Goal: Use online tool/utility: Utilize a website feature to perform a specific function

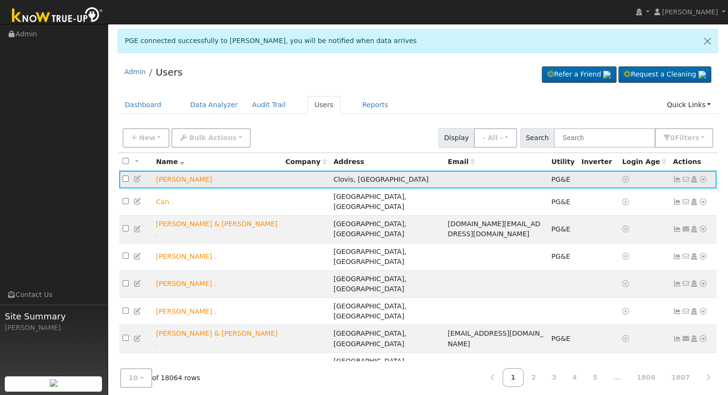
click at [700, 178] on icon at bounding box center [702, 179] width 9 height 7
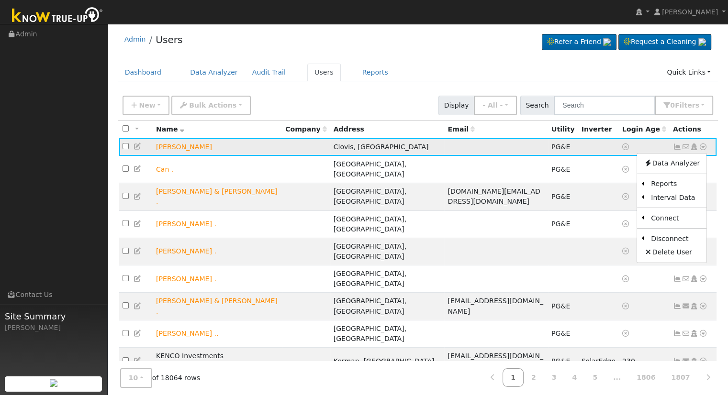
click at [699, 146] on icon at bounding box center [702, 147] width 9 height 7
click at [701, 147] on icon at bounding box center [702, 147] width 9 height 7
click at [658, 182] on link "Reports" at bounding box center [675, 183] width 62 height 13
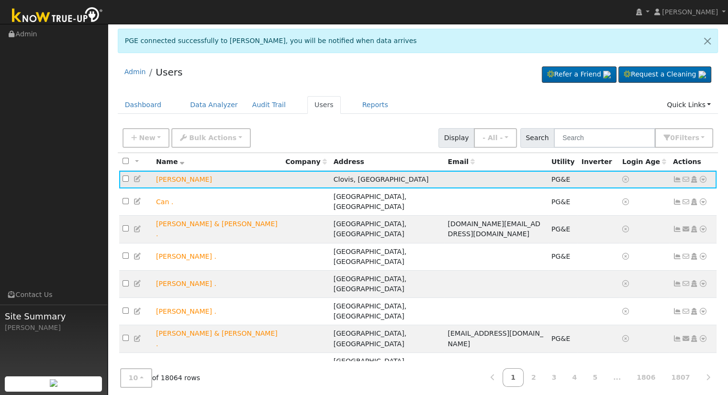
click at [700, 178] on icon at bounding box center [702, 179] width 9 height 7
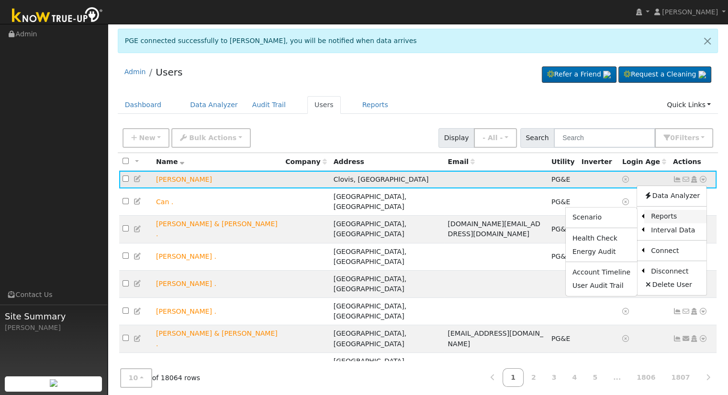
click at [653, 217] on link "Reports" at bounding box center [675, 216] width 62 height 13
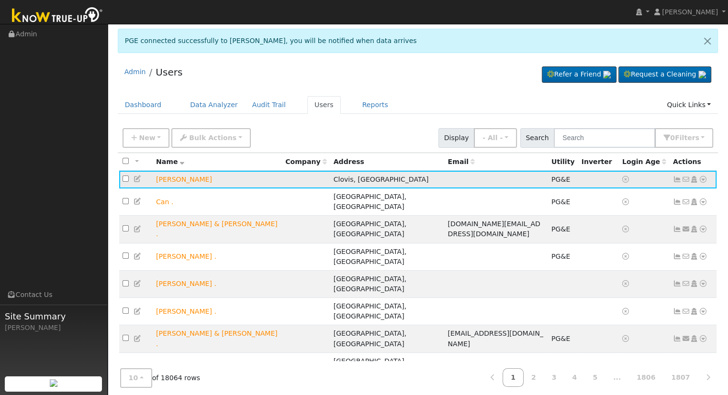
click at [703, 180] on icon at bounding box center [702, 179] width 9 height 7
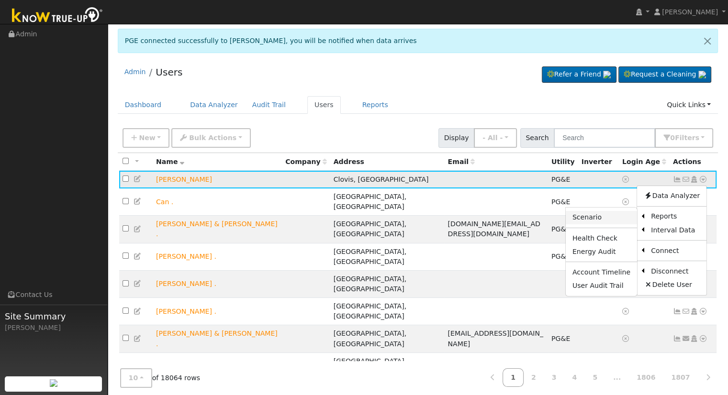
click at [591, 219] on link "Scenario" at bounding box center [600, 217] width 71 height 13
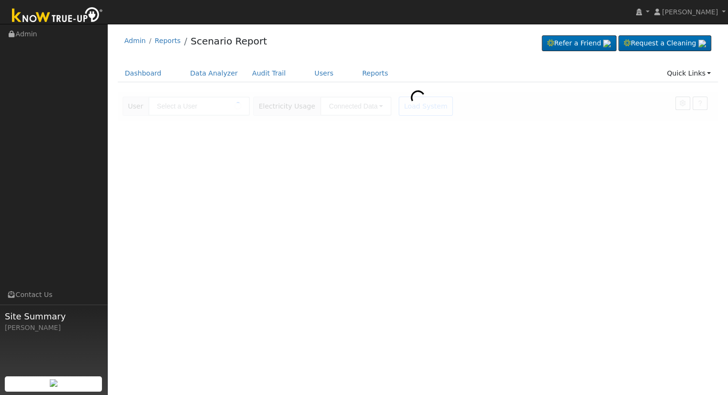
type input "[PERSON_NAME]"
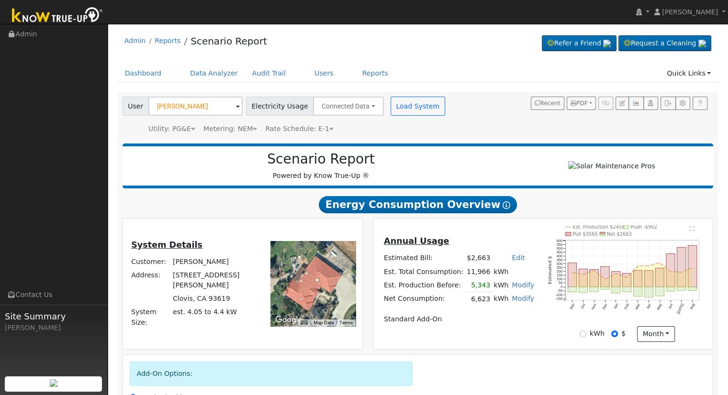
click at [511, 262] on link "Edit" at bounding box center [517, 258] width 13 height 8
type input "3047"
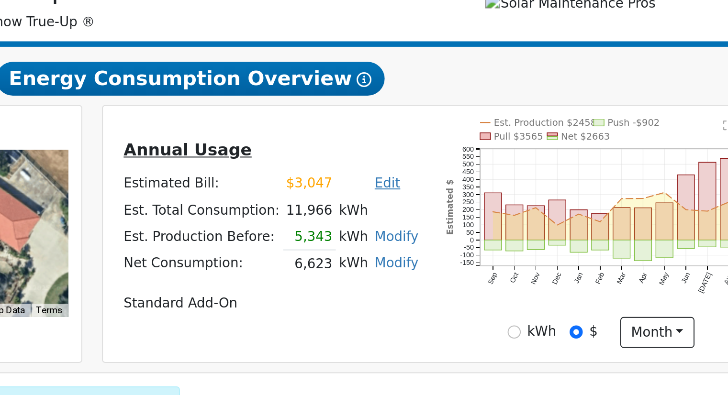
scroll to position [10, 0]
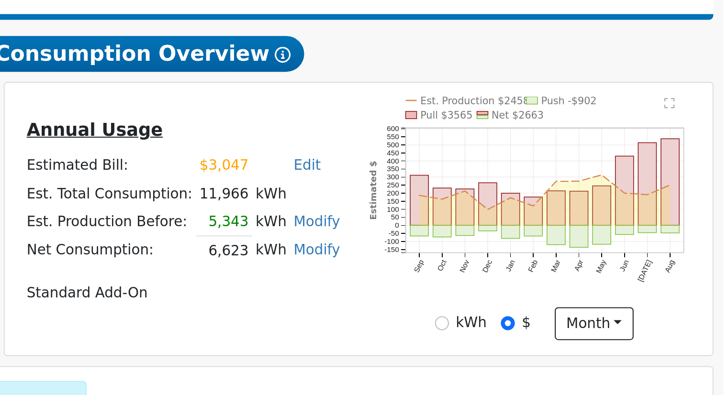
drag, startPoint x: 465, startPoint y: 266, endPoint x: 502, endPoint y: 268, distance: 36.9
click at [502, 268] on tr "Est. Total Consumption: 11,966 kWh" at bounding box center [459, 261] width 154 height 13
drag, startPoint x: 468, startPoint y: 279, endPoint x: 485, endPoint y: 277, distance: 16.8
click at [485, 277] on td "5,343" at bounding box center [478, 275] width 27 height 14
drag, startPoint x: 465, startPoint y: 263, endPoint x: 500, endPoint y: 263, distance: 35.4
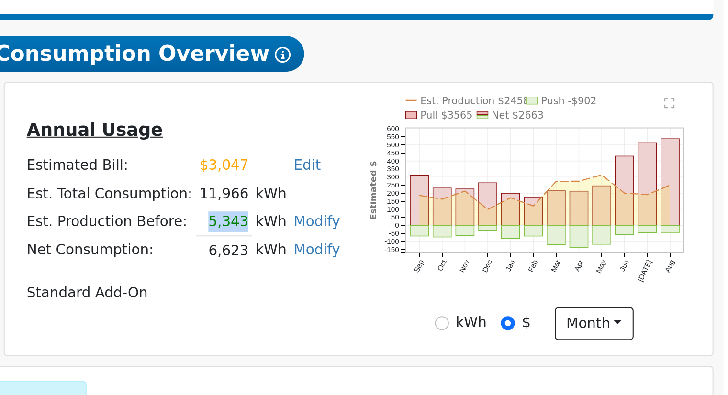
click at [500, 263] on tr "Est. Total Consumption: 11,966 kWh" at bounding box center [459, 261] width 154 height 13
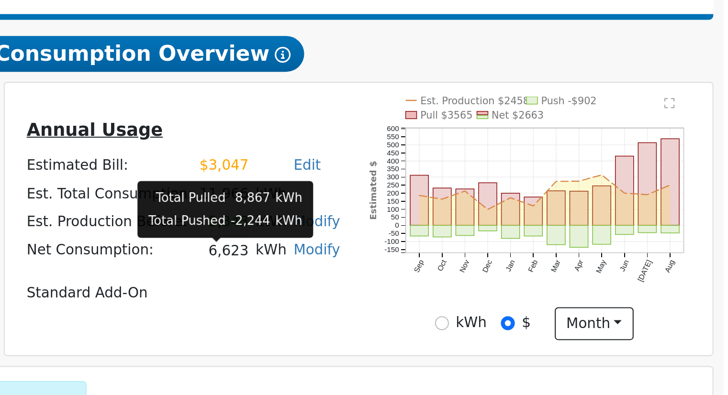
click at [483, 294] on td "6,623" at bounding box center [478, 289] width 27 height 14
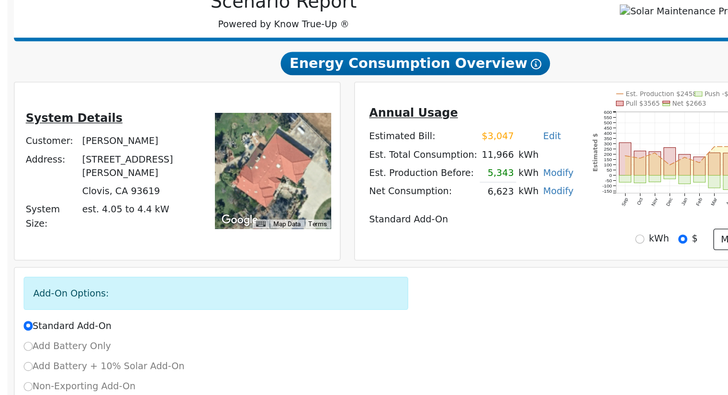
scroll to position [113, 0]
click at [513, 174] on link "Modify" at bounding box center [522, 172] width 22 height 8
type input "5343"
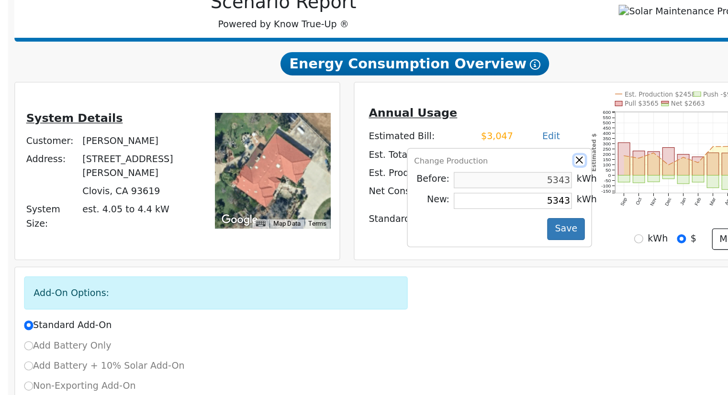
click at [535, 162] on button "button" at bounding box center [539, 163] width 8 height 8
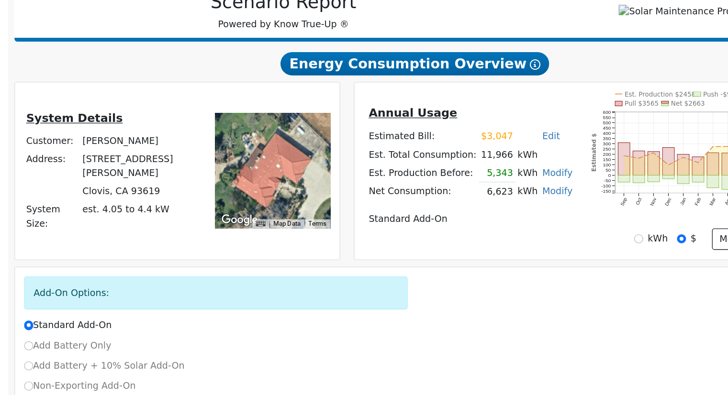
click at [523, 189] on link "Modify" at bounding box center [522, 185] width 22 height 8
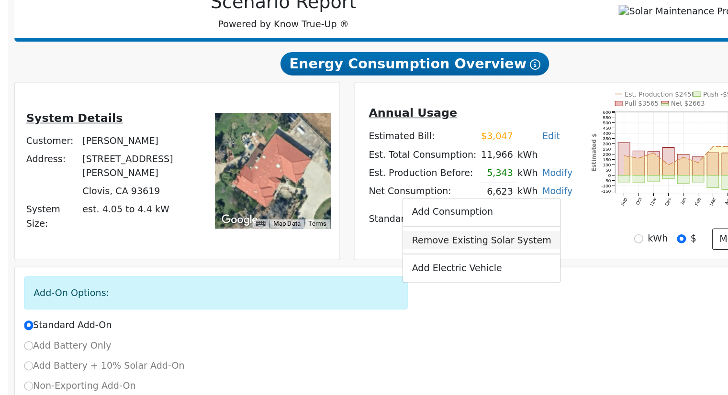
click at [468, 224] on link "Remove Existing Solar System" at bounding box center [467, 221] width 116 height 13
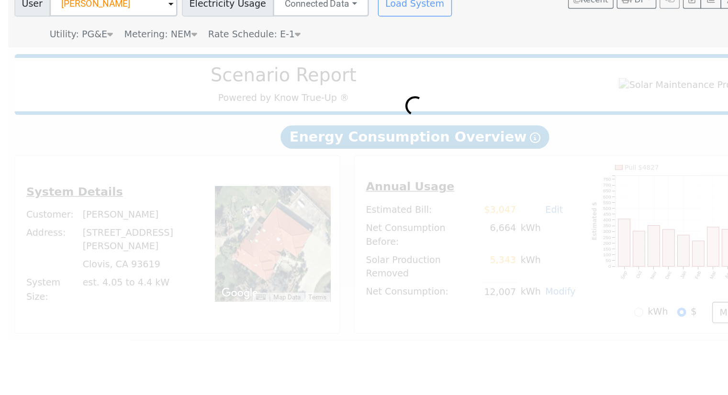
scroll to position [55, 0]
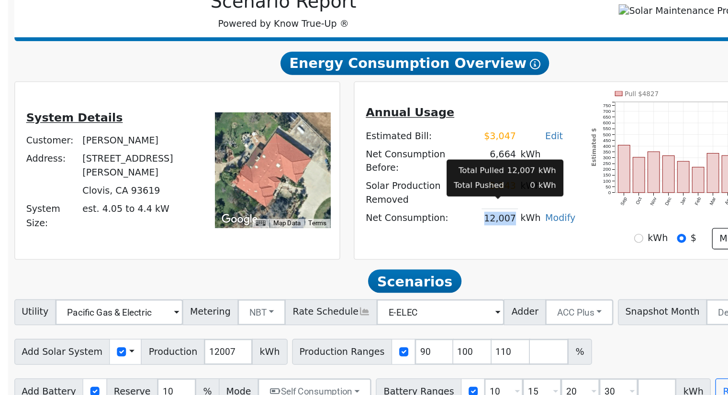
drag, startPoint x: 471, startPoint y: 260, endPoint x: 490, endPoint y: 259, distance: 19.2
click at [490, 259] on td "12,007" at bounding box center [480, 265] width 27 height 14
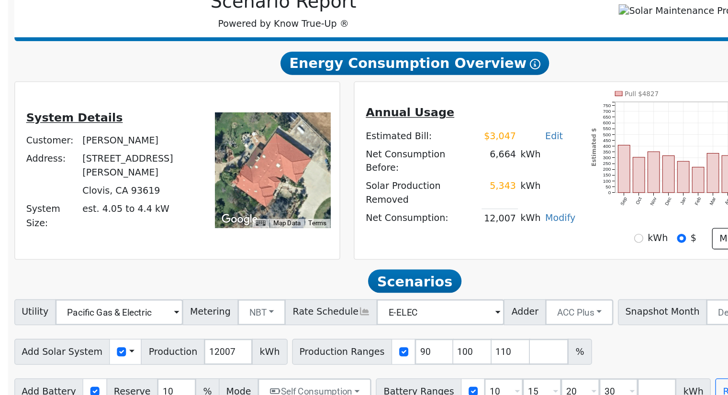
click at [484, 271] on div "Annual Usage Estimated Bill: $3,047 Edit Estimated Bill $ 3047 Annual Net Consu…" at bounding box center [459, 229] width 168 height 98
click at [488, 263] on td "12,007" at bounding box center [480, 265] width 27 height 14
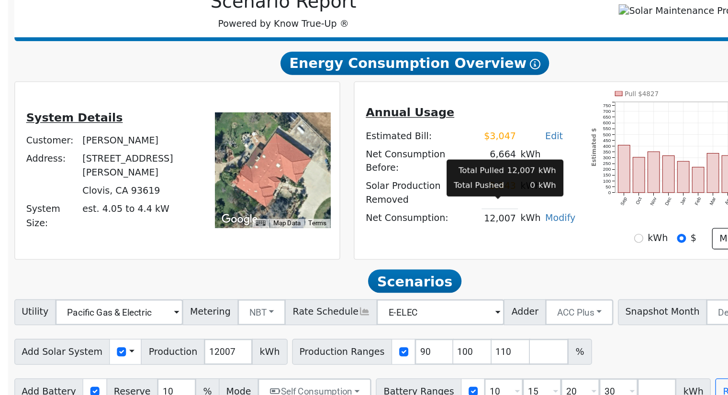
click at [487, 263] on td "12,007" at bounding box center [480, 265] width 27 height 14
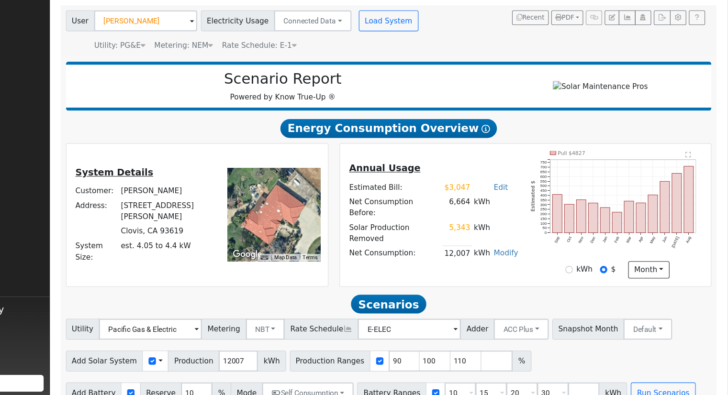
scroll to position [67, 0]
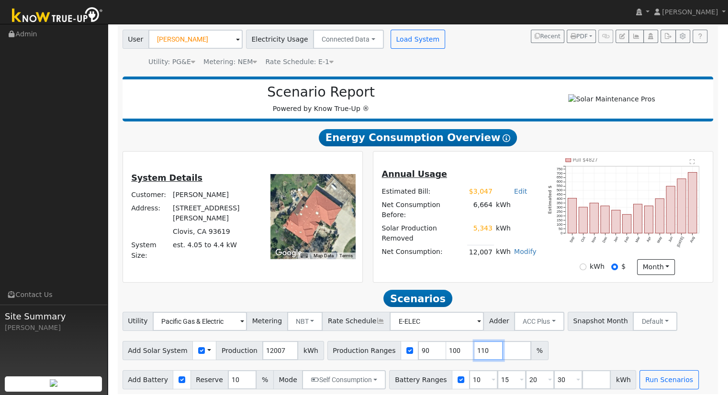
click at [474, 355] on input "110" at bounding box center [488, 350] width 29 height 19
click at [516, 195] on link "Edit" at bounding box center [520, 192] width 13 height 8
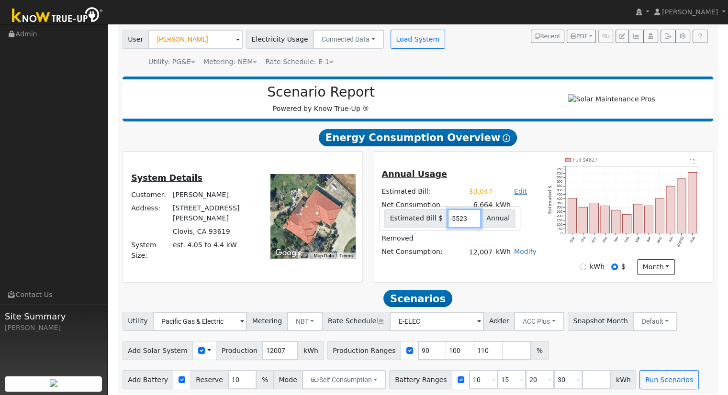
type input "5523"
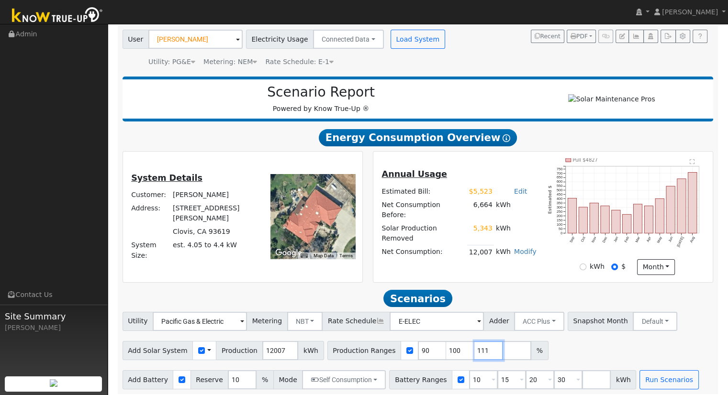
click at [475, 351] on input "111" at bounding box center [488, 350] width 29 height 19
click at [474, 353] on input "111" at bounding box center [488, 350] width 29 height 19
type input "1"
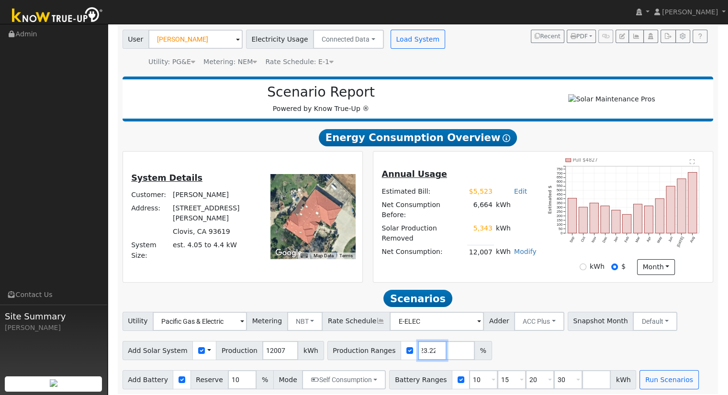
type input "5523.22"
click at [488, 275] on div "Annual Usage Estimated Bill: $5,523 Edit Estimated Bill $ 5523 Annual Net Consu…" at bounding box center [543, 216] width 336 height 117
click at [554, 384] on input "30" at bounding box center [568, 379] width 29 height 19
type input "3"
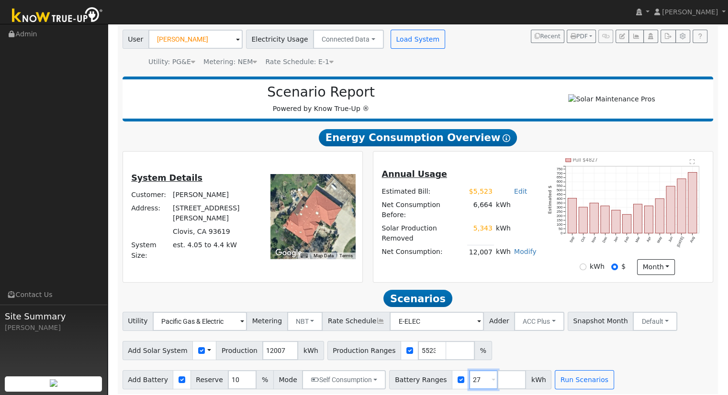
type input "27"
click at [497, 383] on input "number" at bounding box center [511, 379] width 29 height 19
type input "20"
type input "27"
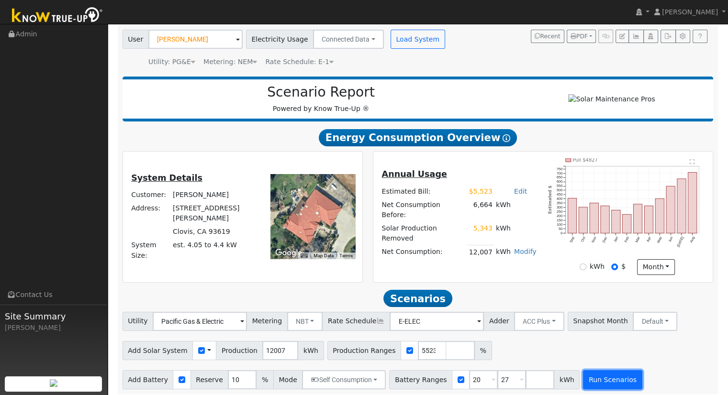
click at [593, 379] on button "Run Scenarios" at bounding box center [612, 379] width 59 height 19
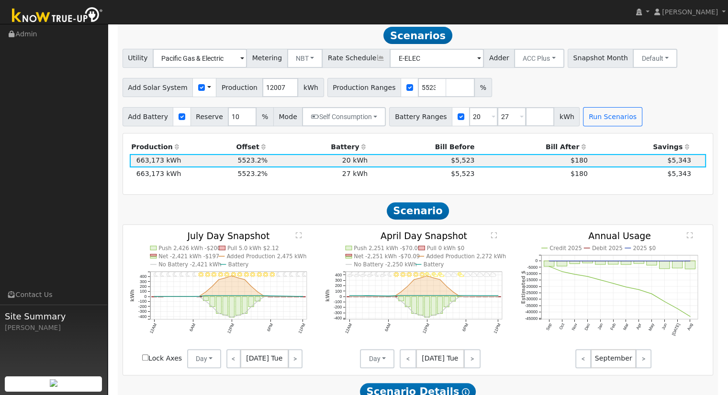
scroll to position [331, 0]
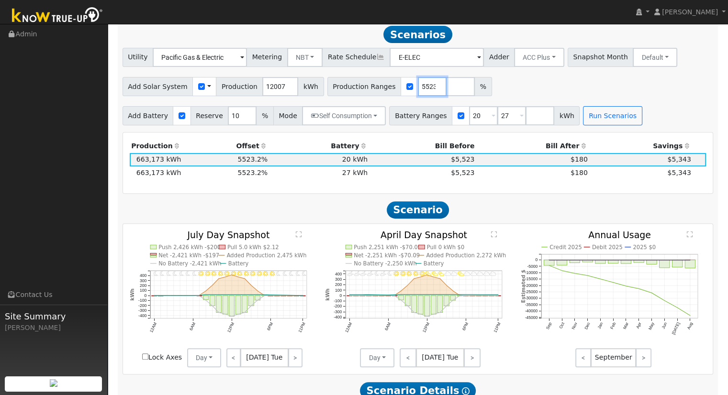
click at [418, 87] on input "5523.22" at bounding box center [432, 86] width 29 height 19
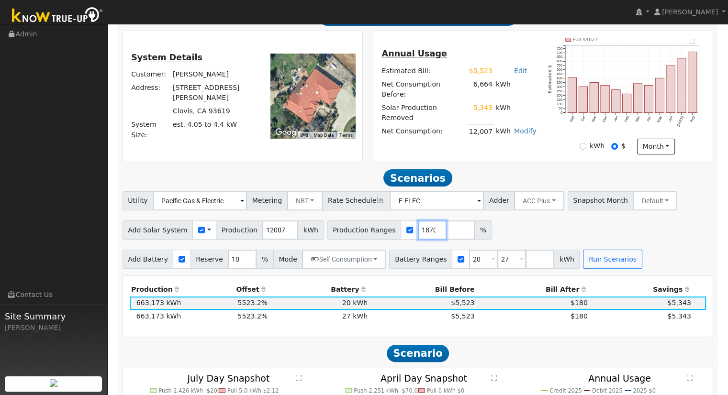
scroll to position [0, 21]
type input "122.187058"
click at [595, 258] on button "Run Scenarios" at bounding box center [612, 259] width 59 height 19
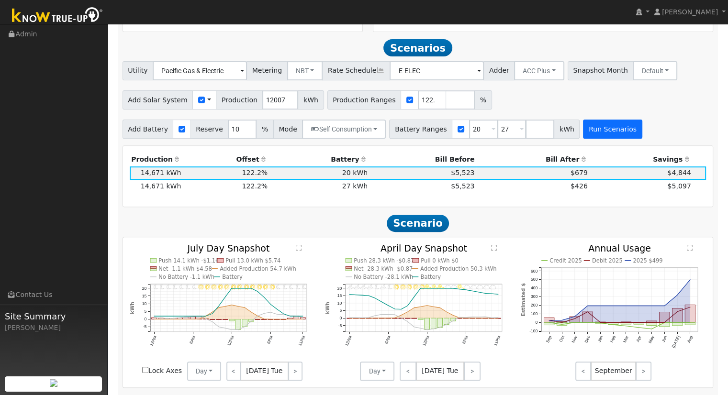
scroll to position [331, 0]
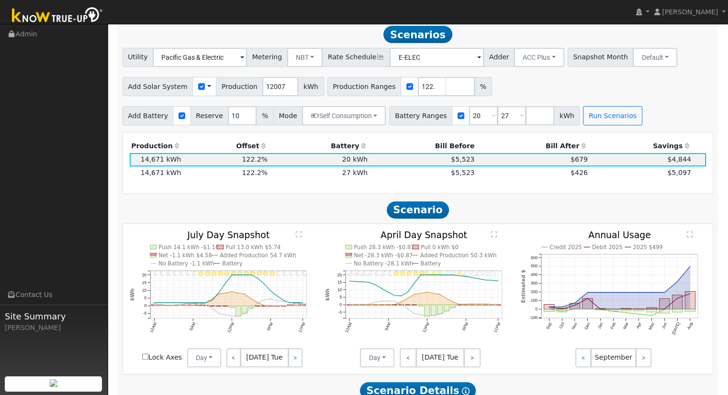
click at [540, 85] on div "Add Solar System Use CSV Data Production 12007 kWh Production Ranges 122.187058…" at bounding box center [418, 85] width 594 height 22
click at [497, 115] on input "27" at bounding box center [511, 115] width 29 height 19
type input "2"
click at [554, 113] on button "Run Scenarios" at bounding box center [583, 115] width 59 height 19
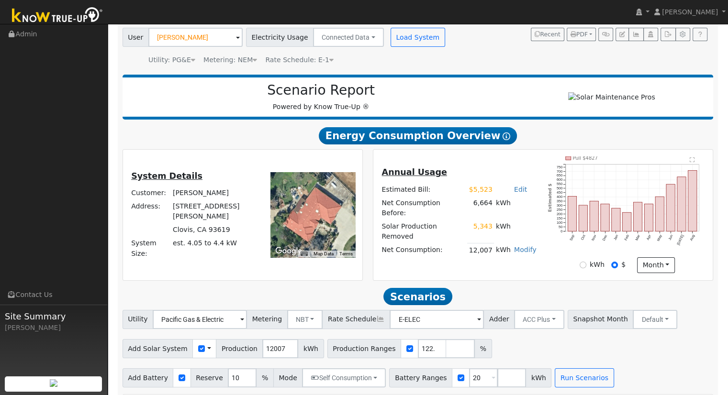
scroll to position [44, 0]
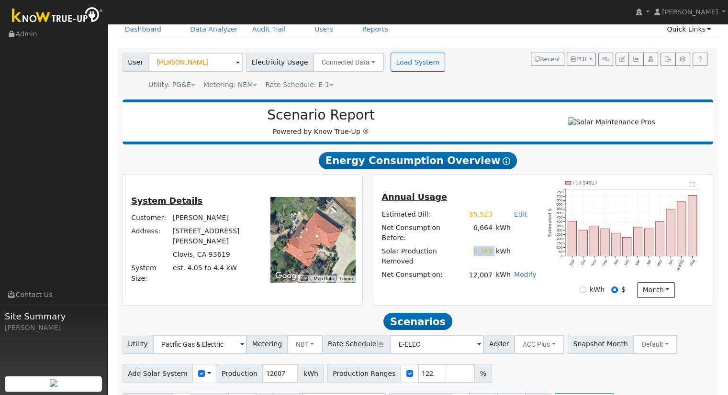
drag, startPoint x: 473, startPoint y: 253, endPoint x: 494, endPoint y: 254, distance: 20.6
click at [494, 254] on tr "Solar Production Removed 5,343 kWh" at bounding box center [459, 256] width 158 height 23
click at [494, 281] on div "Annual Usage Estimated Bill: $5,523 Edit Estimated Bill $ 5523 Annual Net Consu…" at bounding box center [459, 240] width 168 height 98
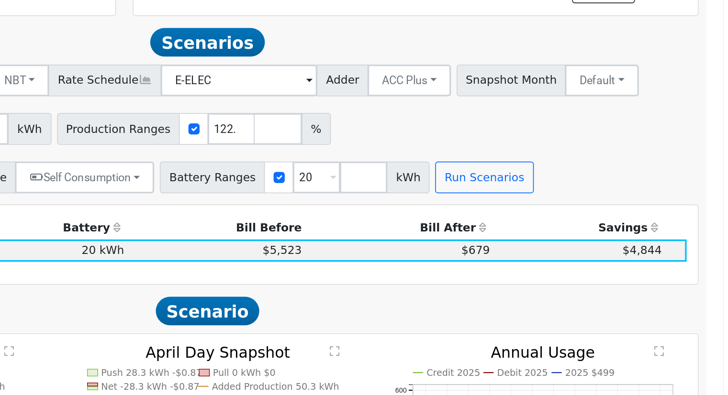
scroll to position [185, 0]
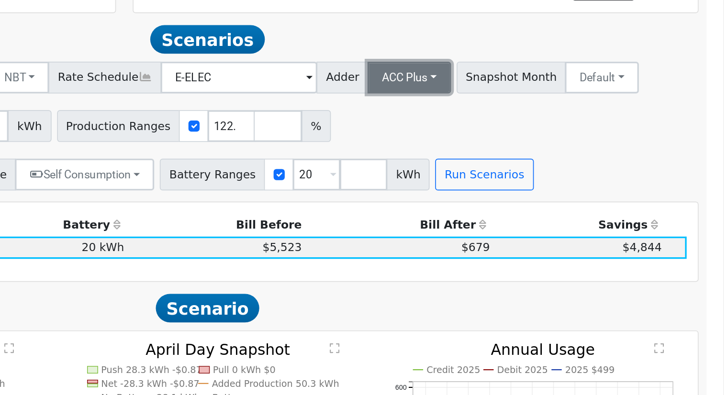
click at [520, 211] on button "ACC Plus" at bounding box center [539, 203] width 50 height 19
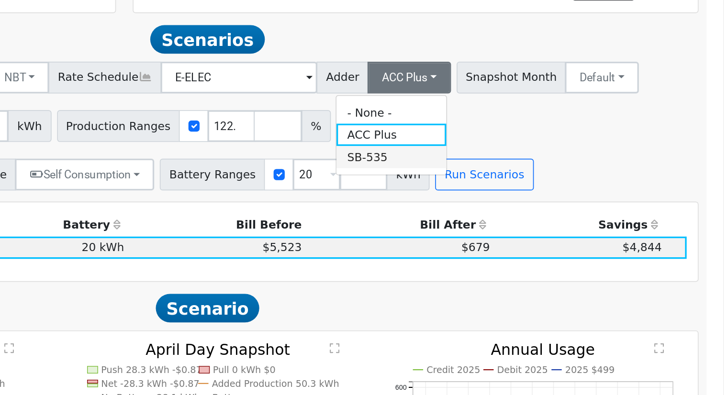
click at [530, 255] on link "SB-535" at bounding box center [528, 251] width 66 height 13
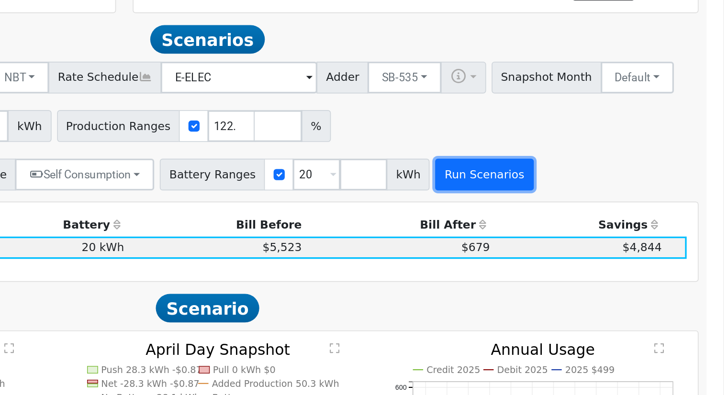
click at [574, 266] on button "Run Scenarios" at bounding box center [583, 262] width 59 height 19
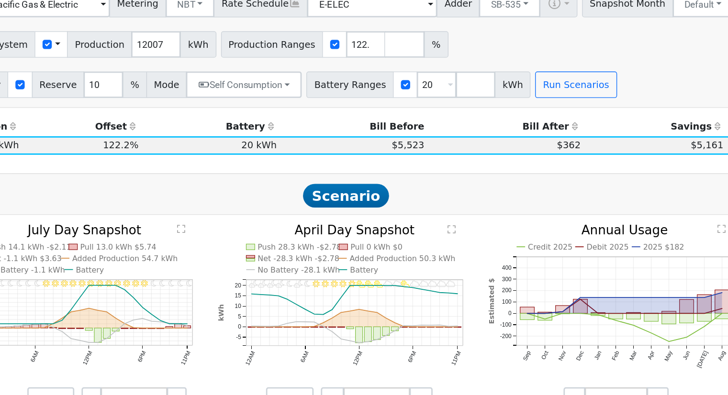
scroll to position [330, 0]
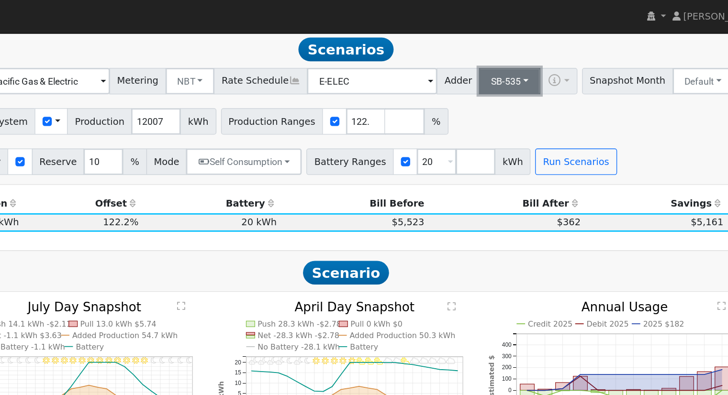
click at [528, 63] on button "SB-535" at bounding box center [536, 58] width 44 height 19
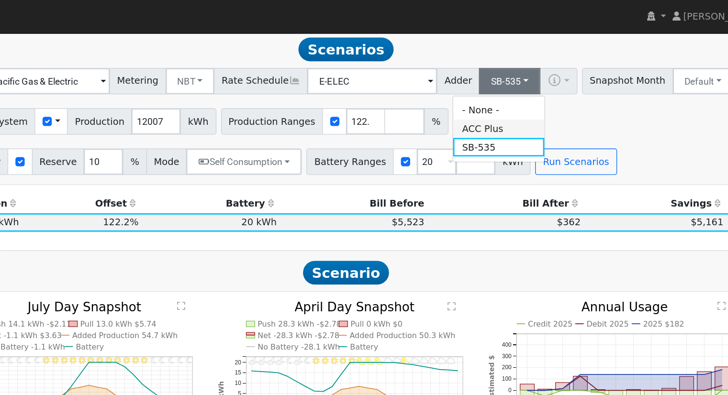
click at [522, 97] on link "ACC Plus" at bounding box center [528, 93] width 66 height 13
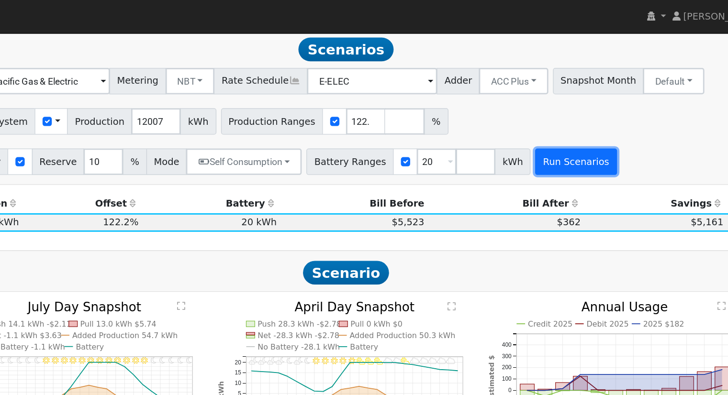
click at [567, 116] on button "Run Scenarios" at bounding box center [583, 117] width 59 height 19
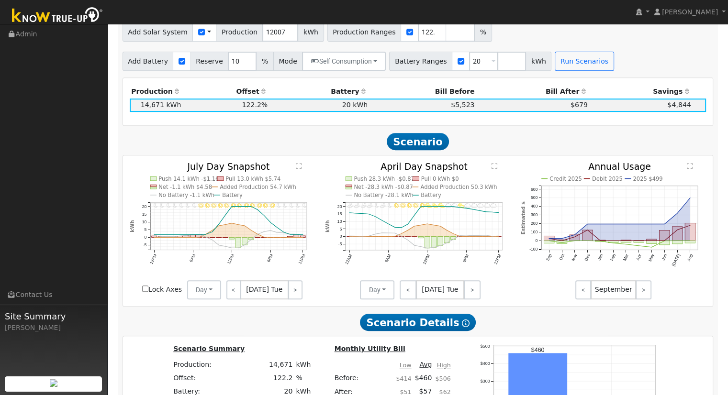
scroll to position [291, 0]
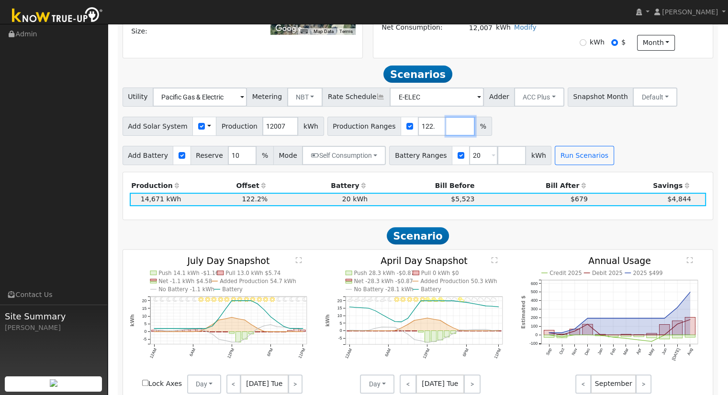
click at [446, 125] on input "number" at bounding box center [460, 126] width 29 height 19
type input "129.574415"
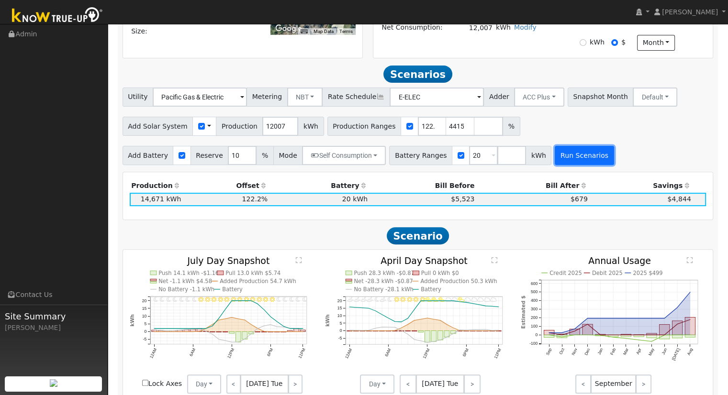
click at [561, 156] on button "Run Scenarios" at bounding box center [583, 155] width 59 height 19
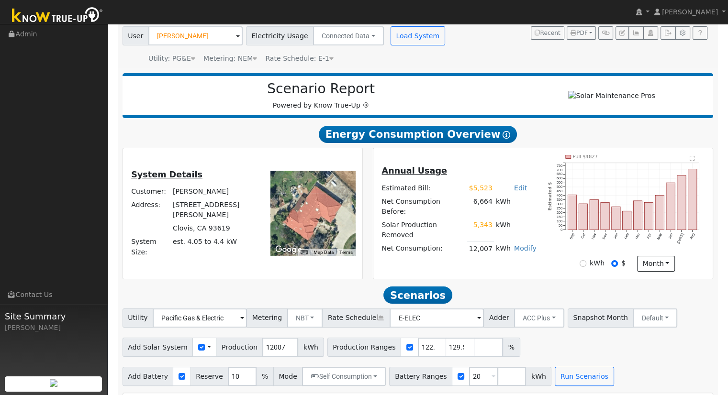
scroll to position [92, 0]
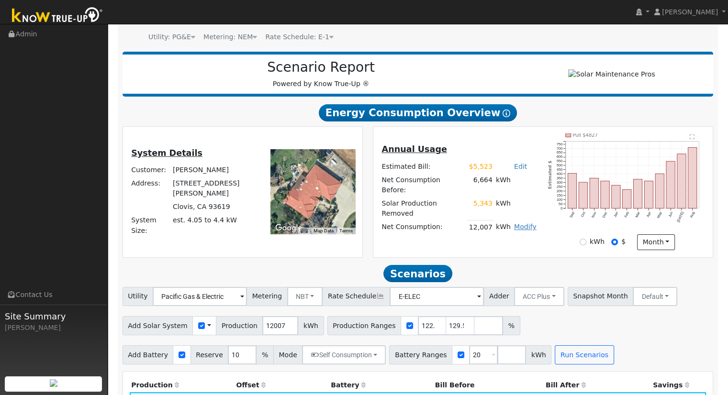
click at [520, 223] on link "Modify" at bounding box center [525, 227] width 22 height 8
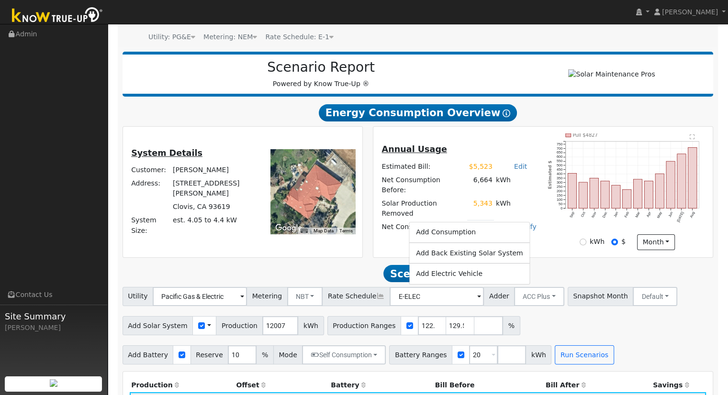
click at [492, 259] on link "Add Back Existing Solar System" at bounding box center [469, 252] width 121 height 13
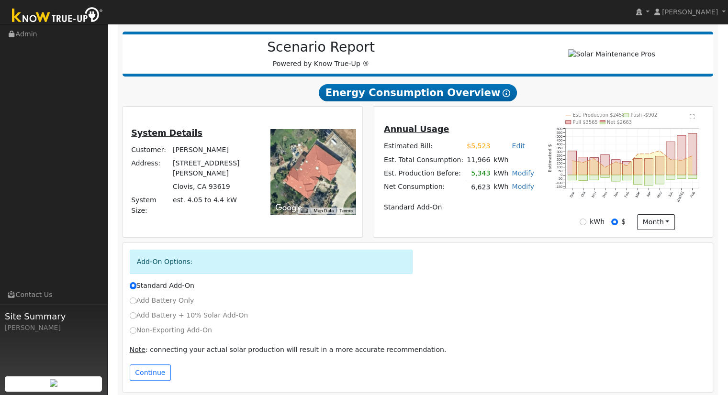
scroll to position [122, 0]
